Goal: Information Seeking & Learning: Learn about a topic

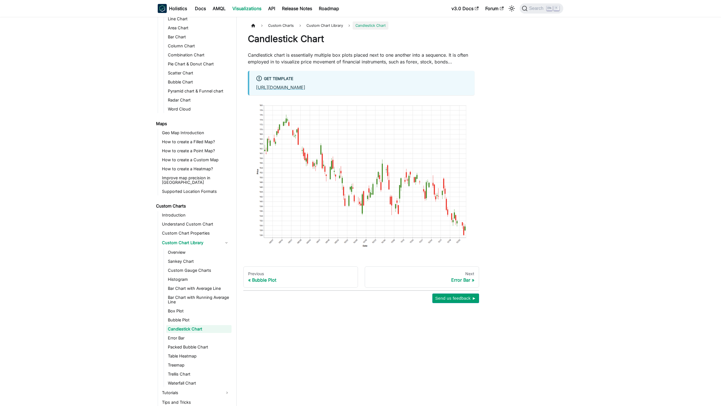
scroll to position [134, 0]
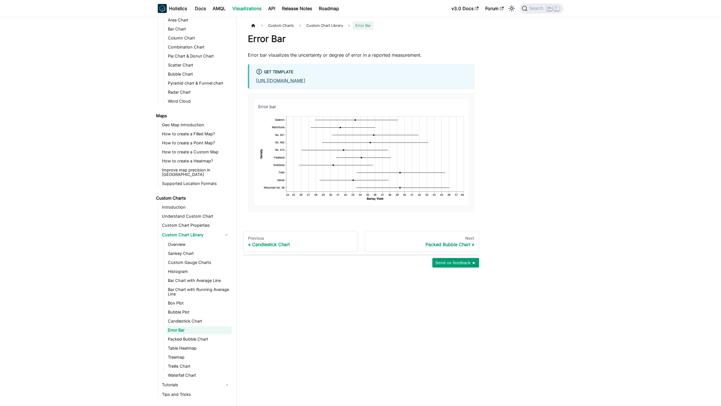
scroll to position [143, 0]
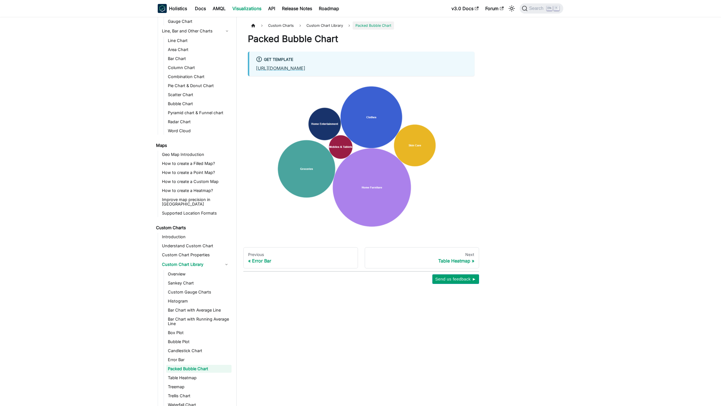
scroll to position [152, 0]
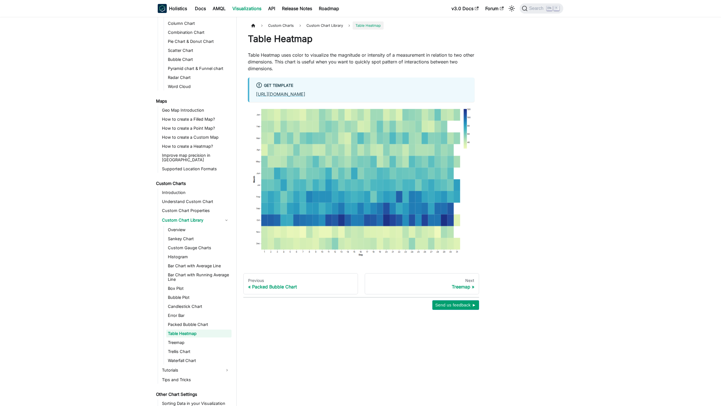
scroll to position [161, 0]
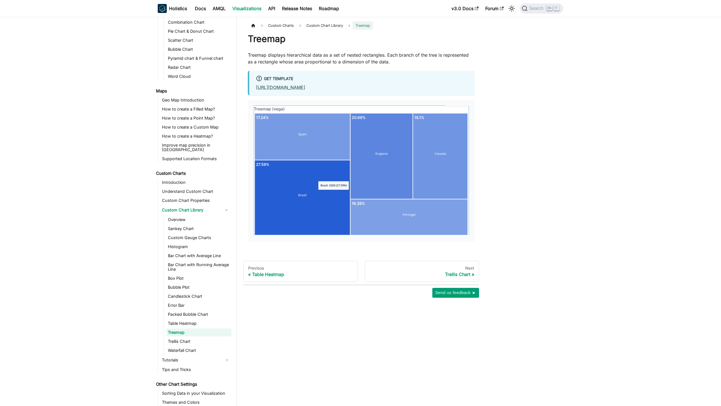
scroll to position [170, 0]
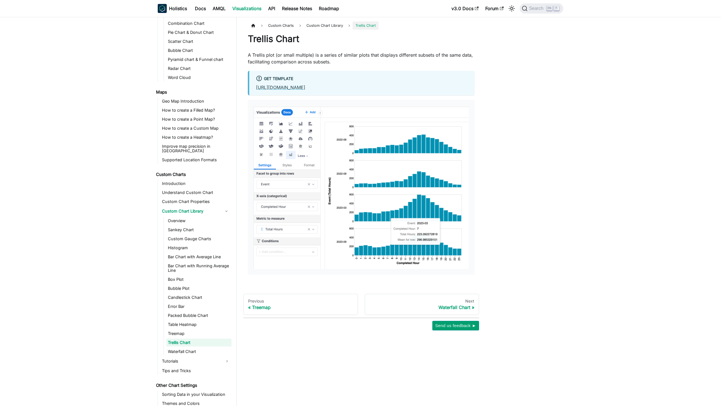
scroll to position [173, 0]
